Goal: Task Accomplishment & Management: Manage account settings

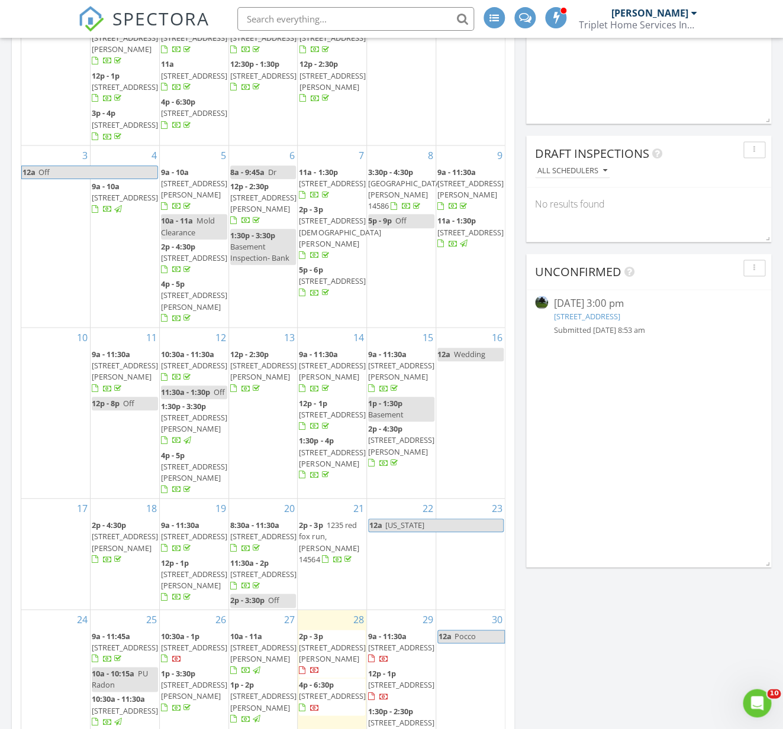
scroll to position [665, 0]
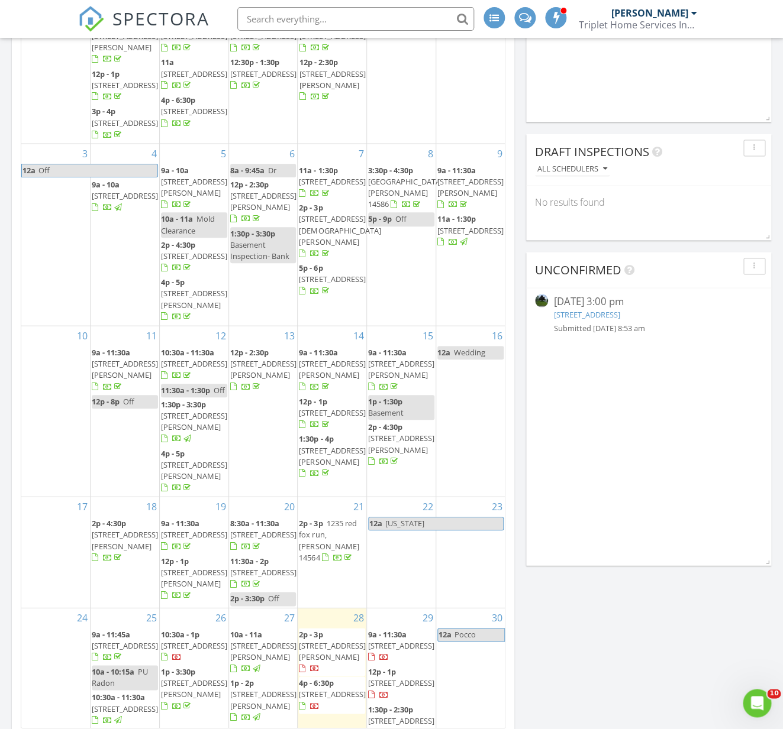
click at [603, 316] on link "19 Rolling Hill Dr, Fairport, NY 14450" at bounding box center [587, 314] width 66 height 11
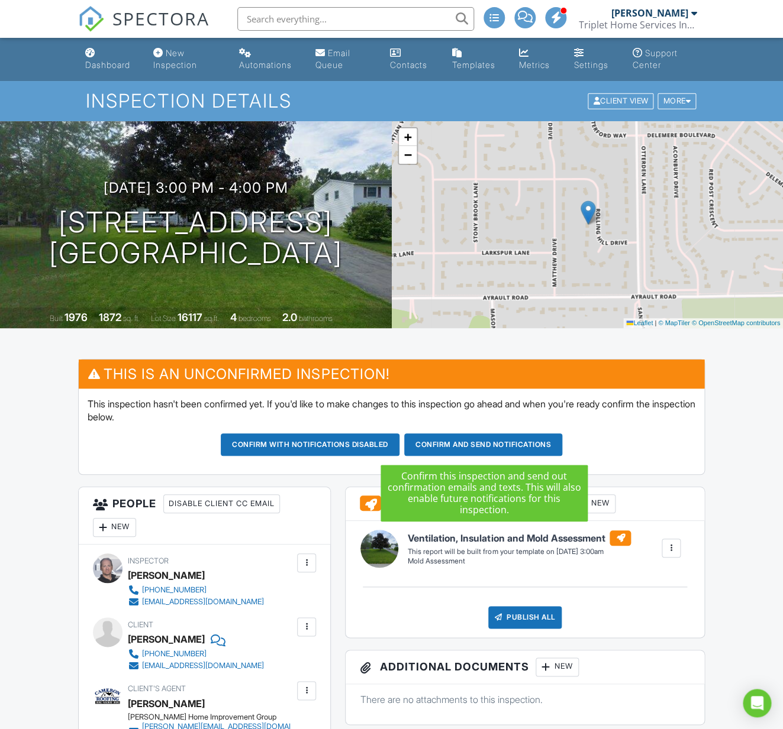
click at [399, 445] on button "Confirm and send notifications" at bounding box center [310, 445] width 179 height 22
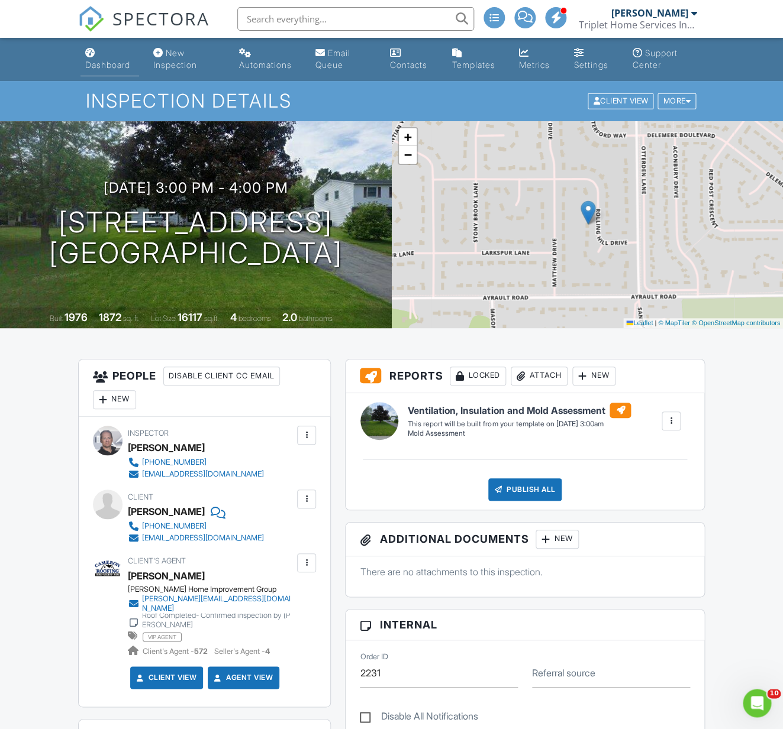
click at [118, 67] on div "Dashboard" at bounding box center [107, 65] width 45 height 10
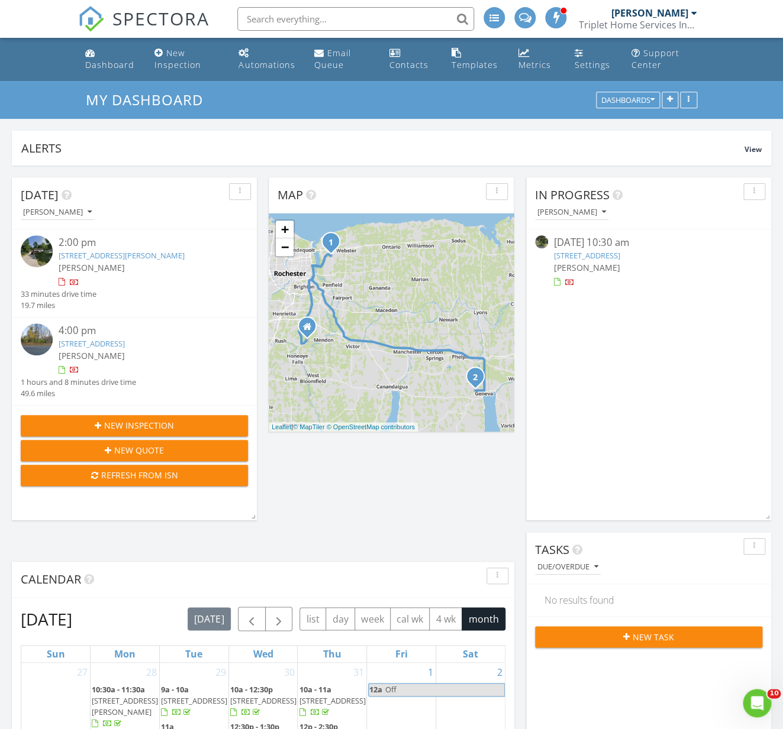
click at [620, 257] on link "[STREET_ADDRESS]" at bounding box center [587, 255] width 66 height 11
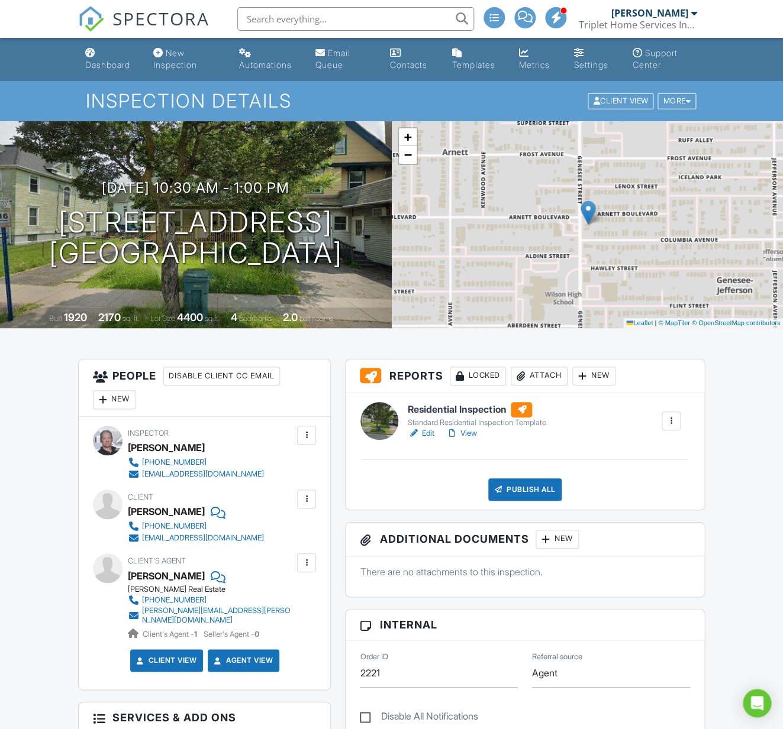
click at [428, 436] on link "Edit" at bounding box center [421, 434] width 27 height 12
